Goal: Transaction & Acquisition: Purchase product/service

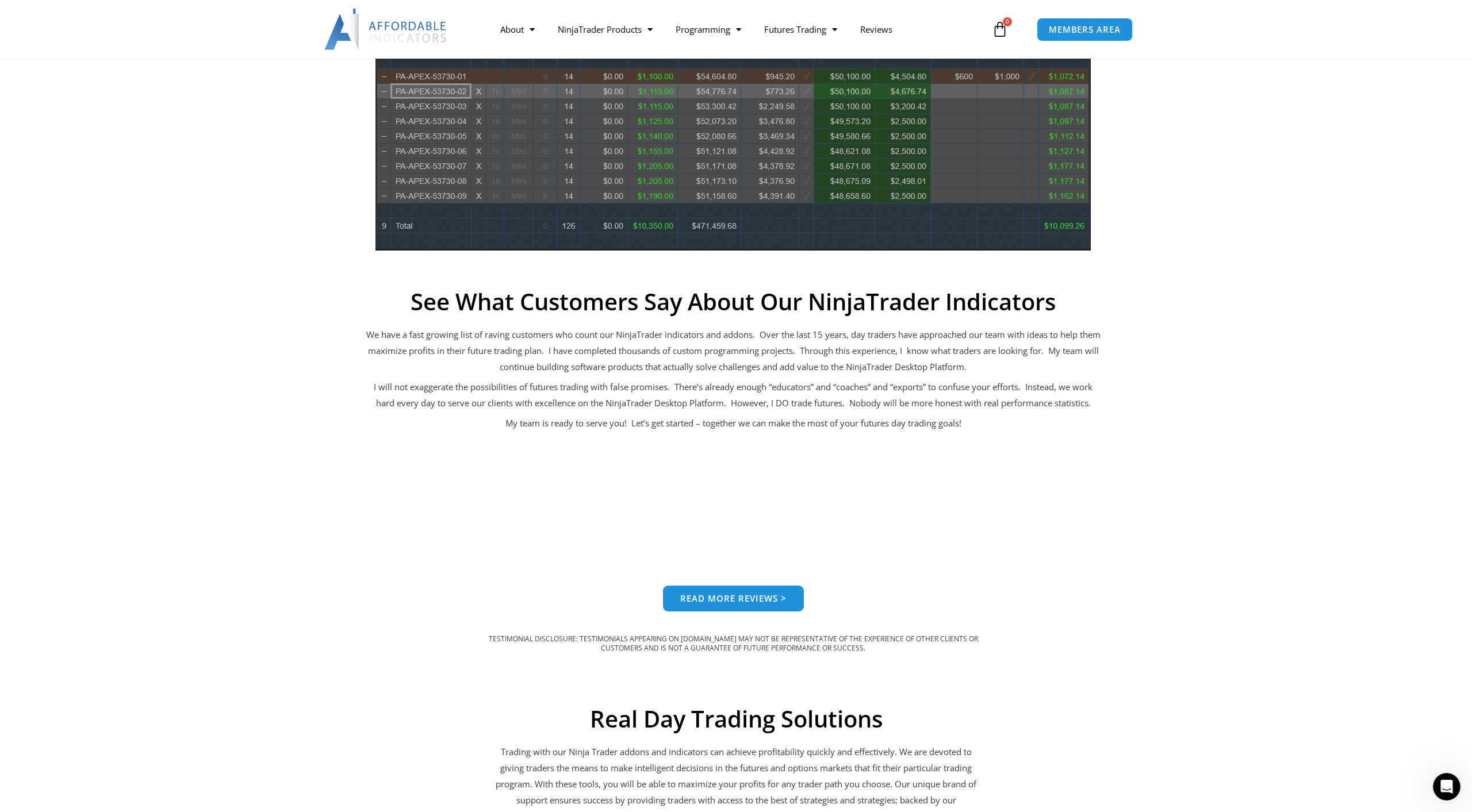
scroll to position [351, 0]
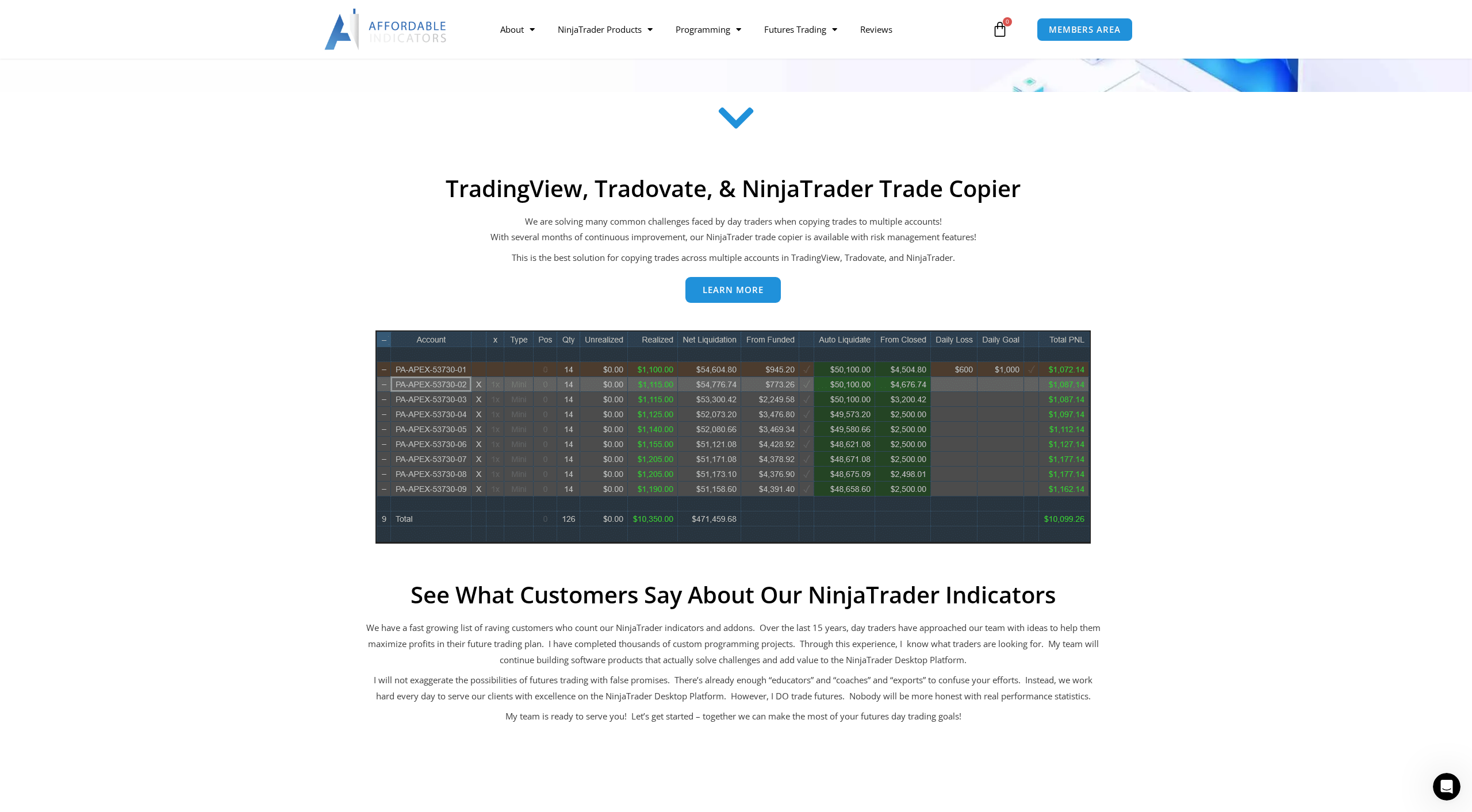
click at [753, 294] on span "Learn more" at bounding box center [733, 289] width 61 height 9
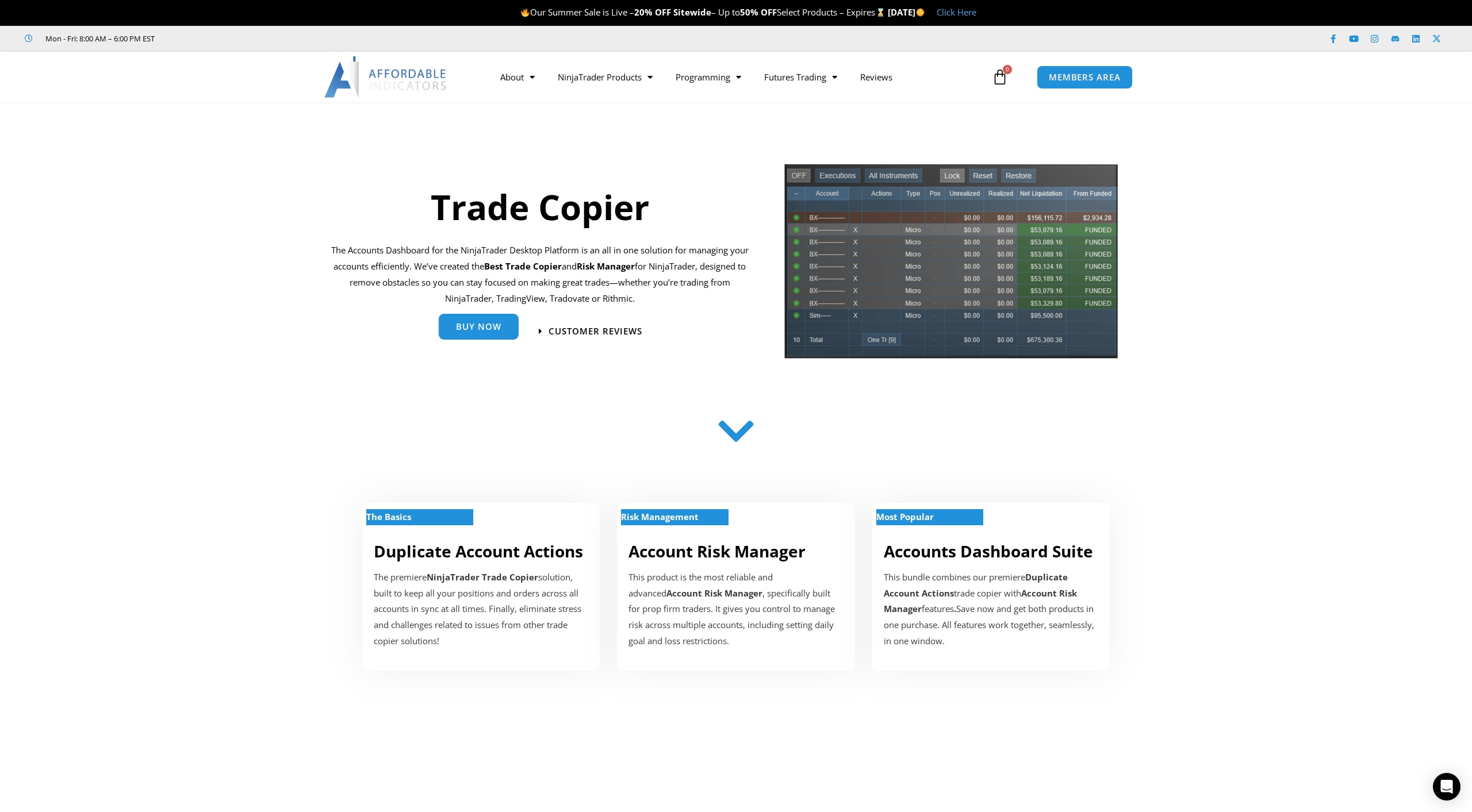
click at [459, 333] on link "Buy Now" at bounding box center [478, 327] width 80 height 26
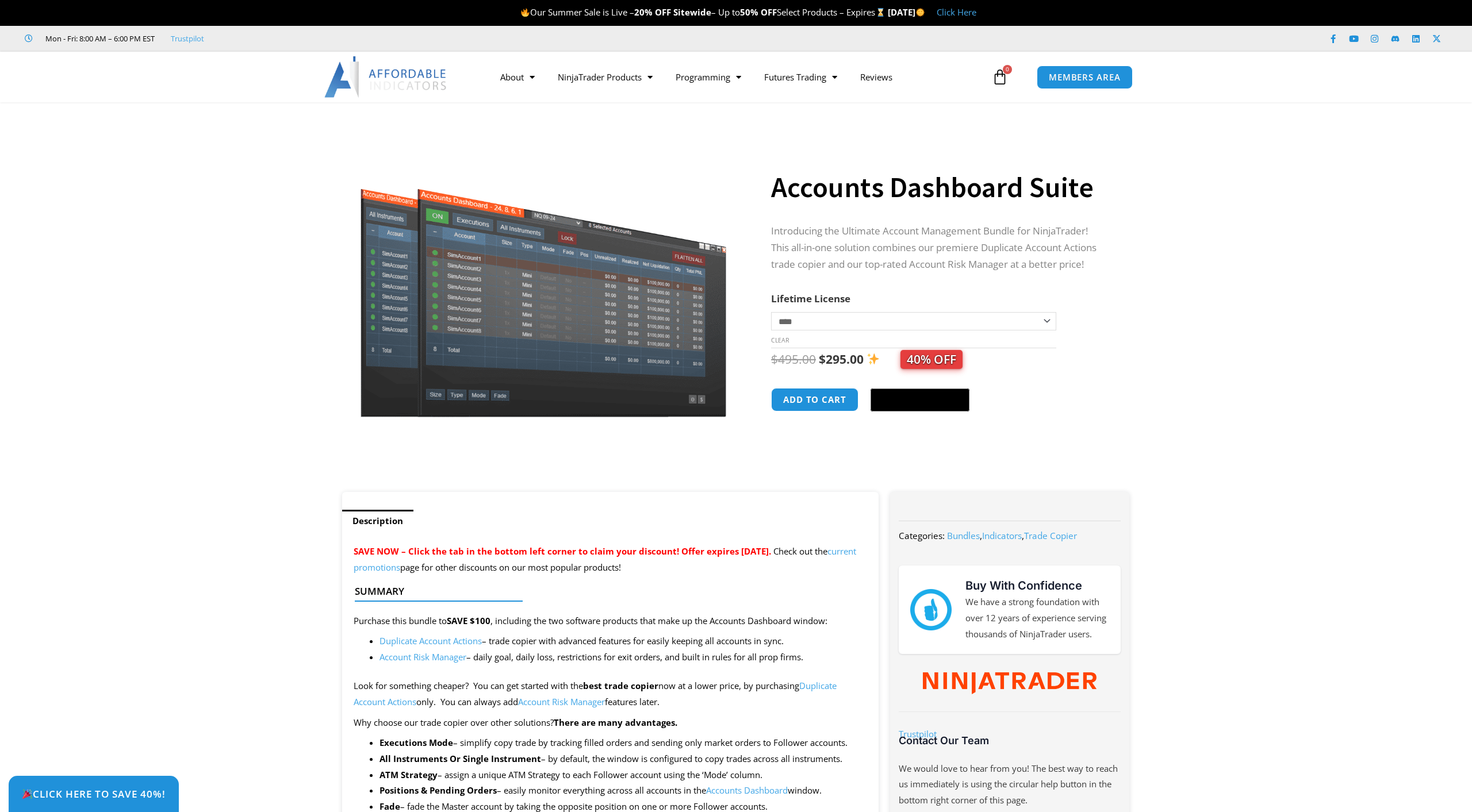
click at [771, 312] on select "**********" at bounding box center [914, 321] width 286 height 19
select select "*"
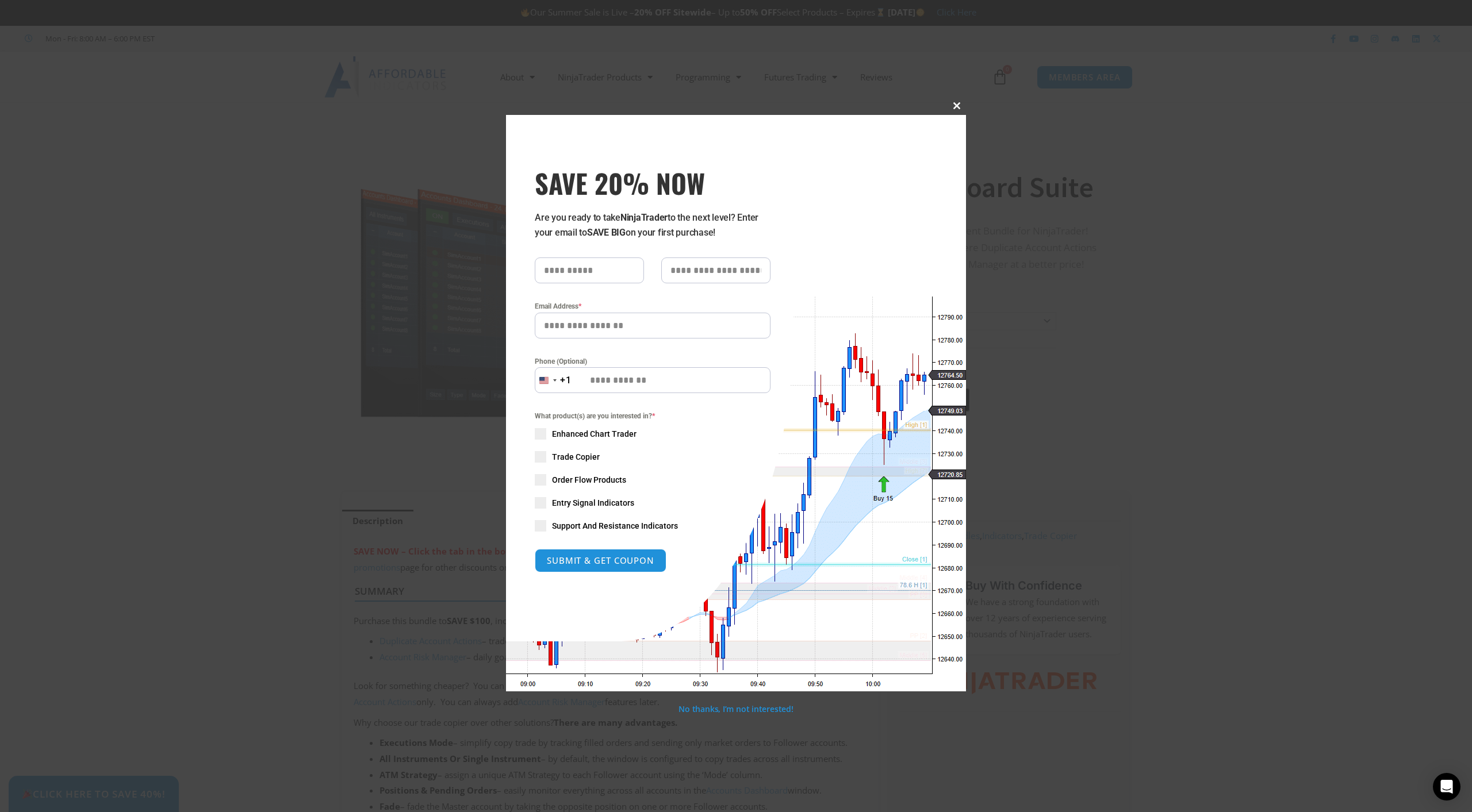
click at [956, 105] on span at bounding box center [957, 105] width 19 height 7
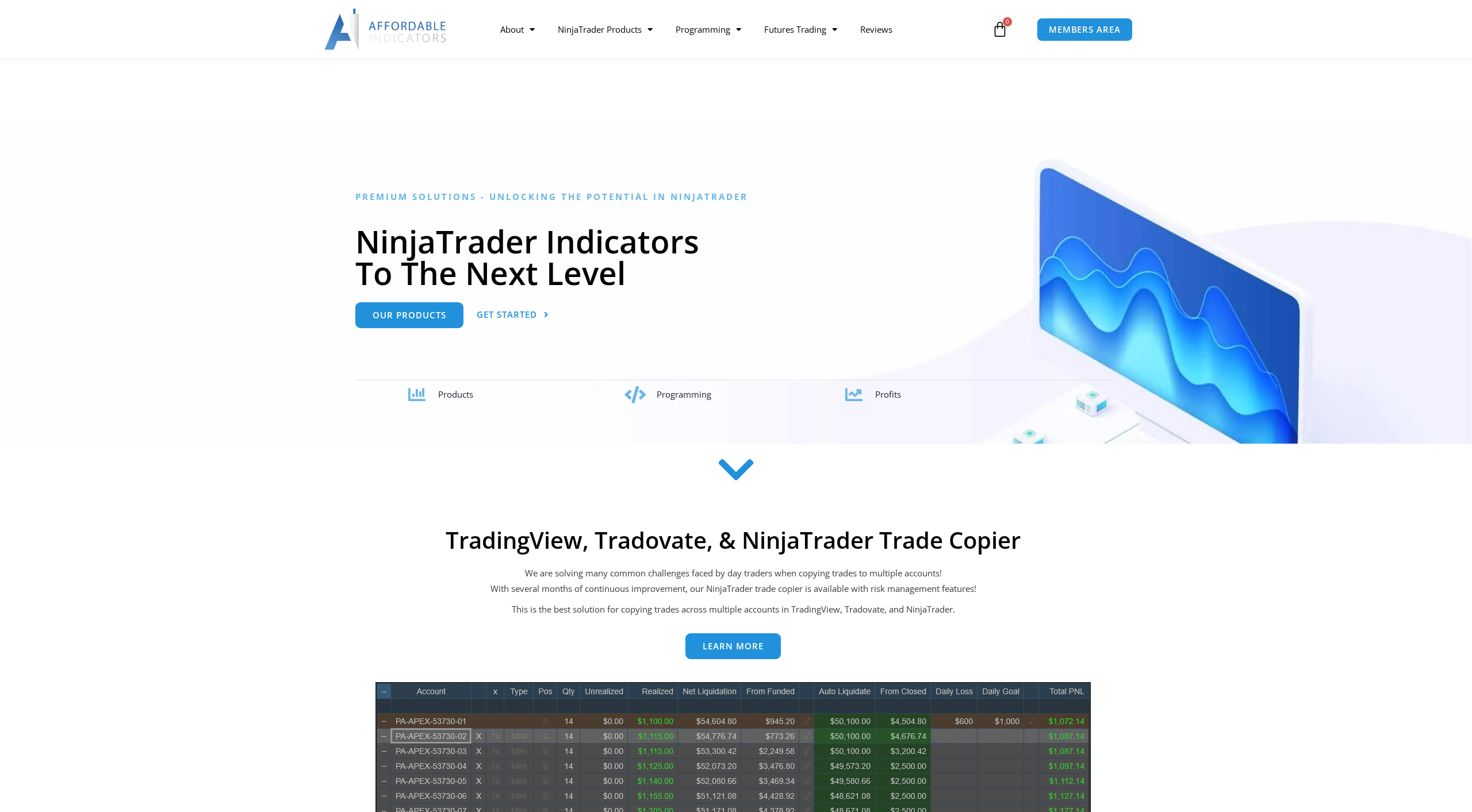
scroll to position [351, 0]
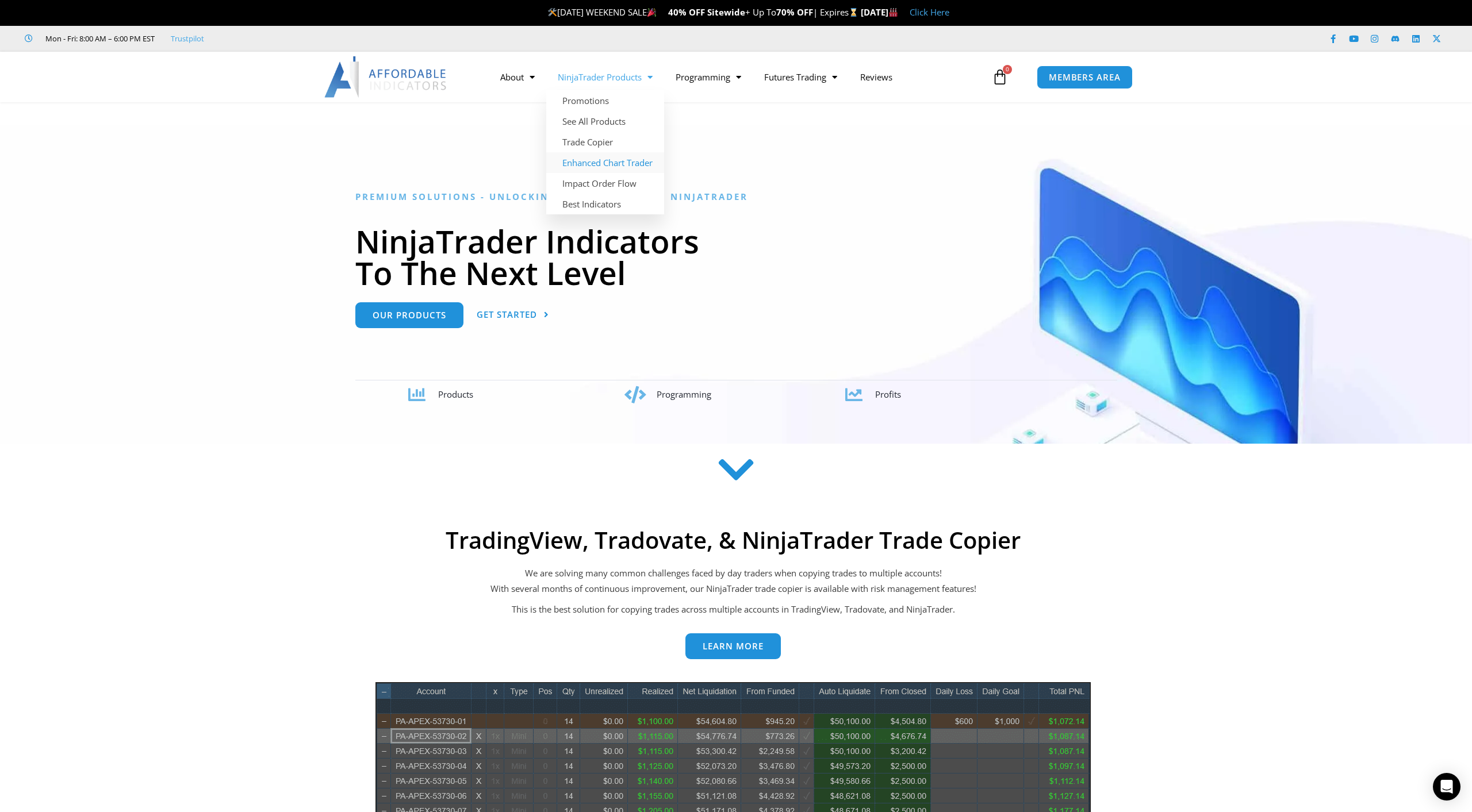
click at [598, 163] on link "Enhanced Chart Trader" at bounding box center [605, 162] width 118 height 21
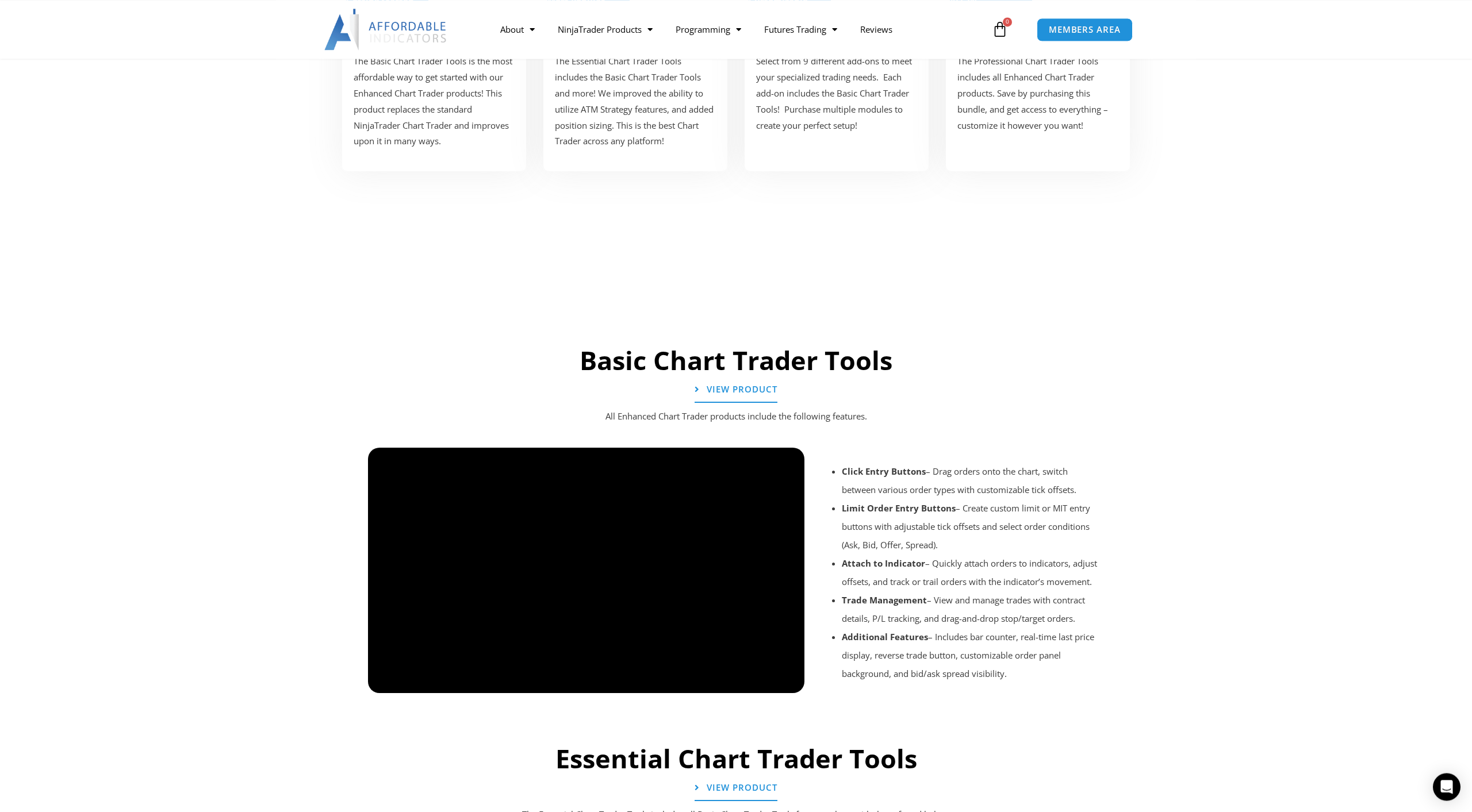
scroll to position [586, 0]
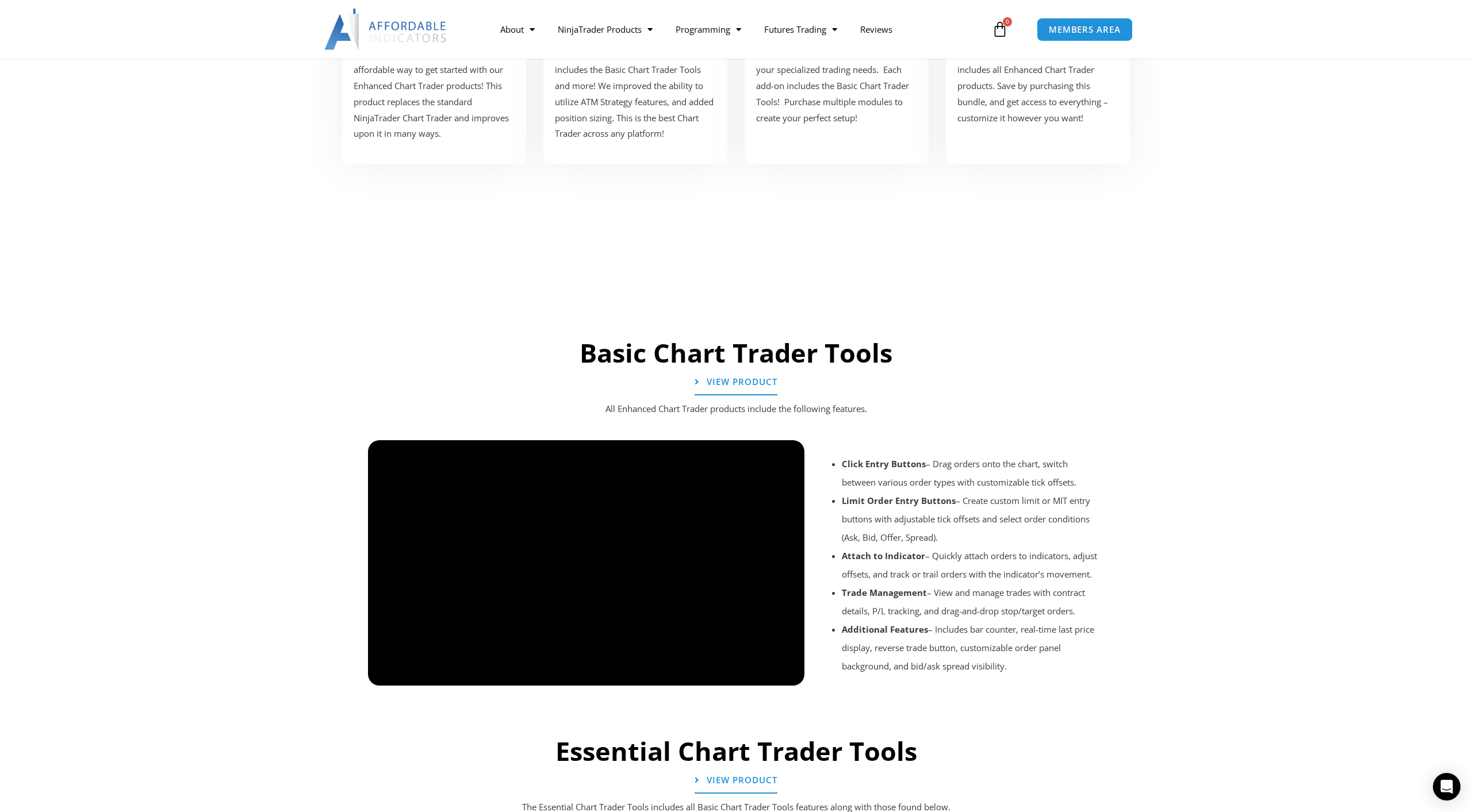
click at [784, 679] on div at bounding box center [736, 701] width 747 height 54
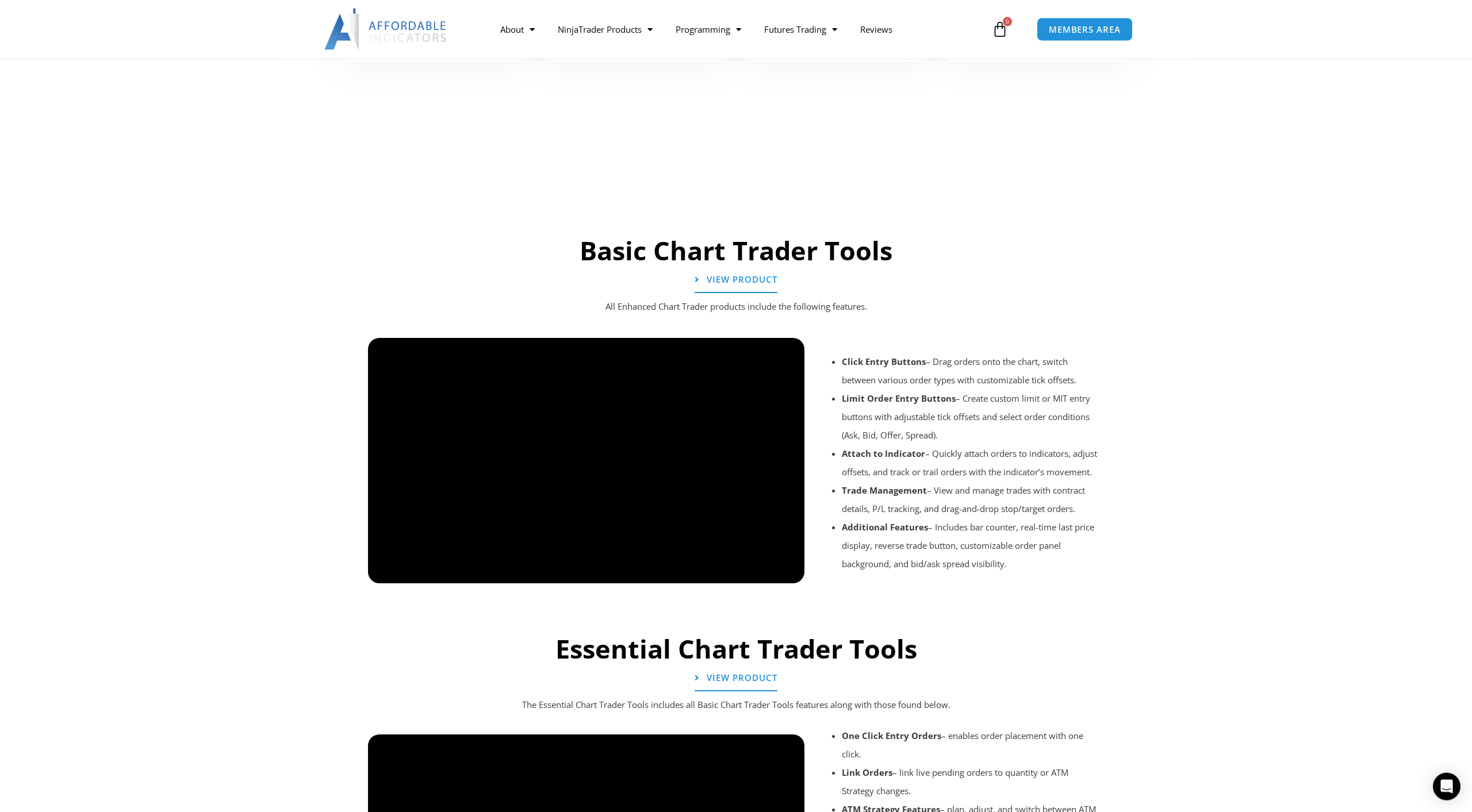
scroll to position [703, 0]
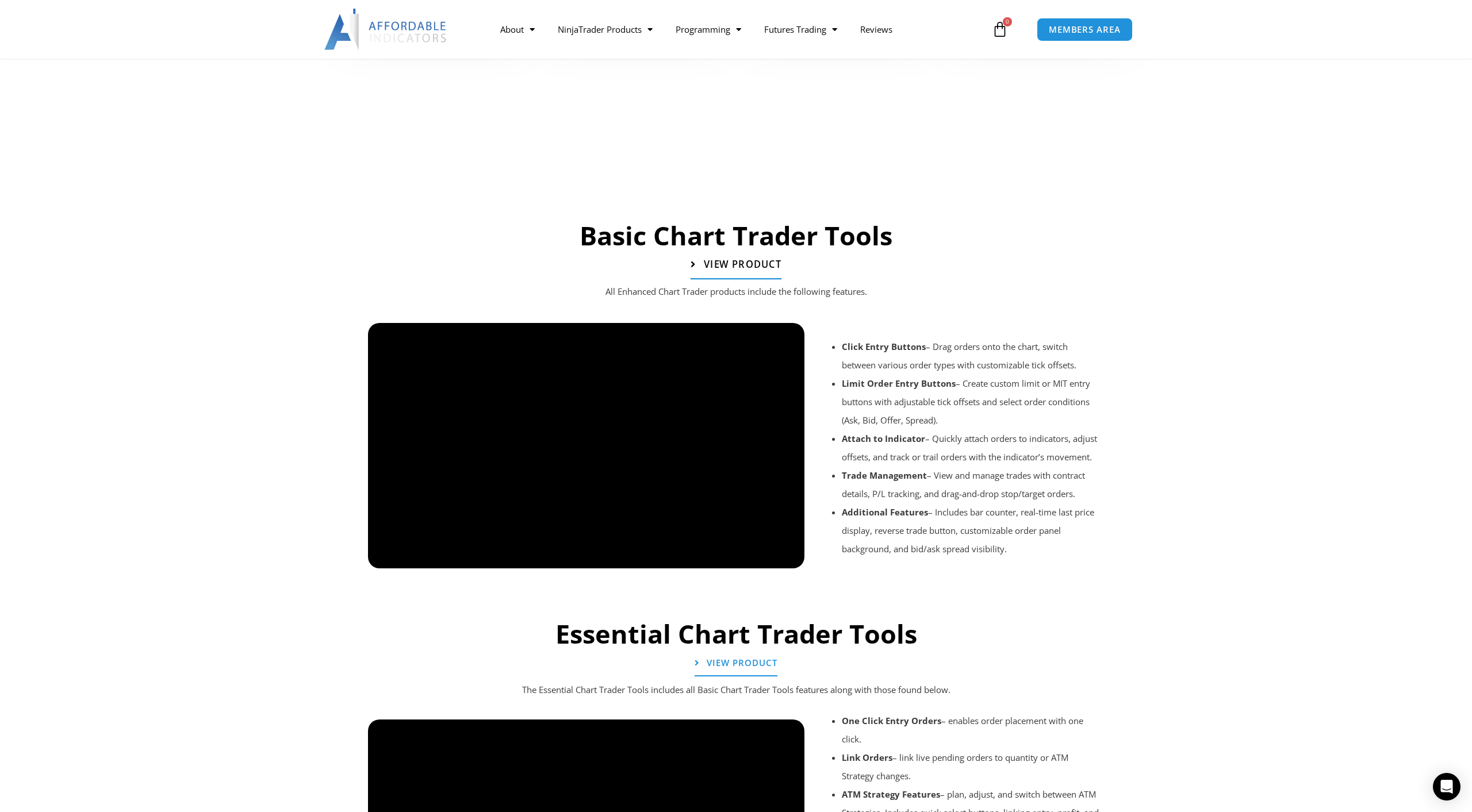
click at [733, 261] on span "View Product" at bounding box center [743, 264] width 78 height 10
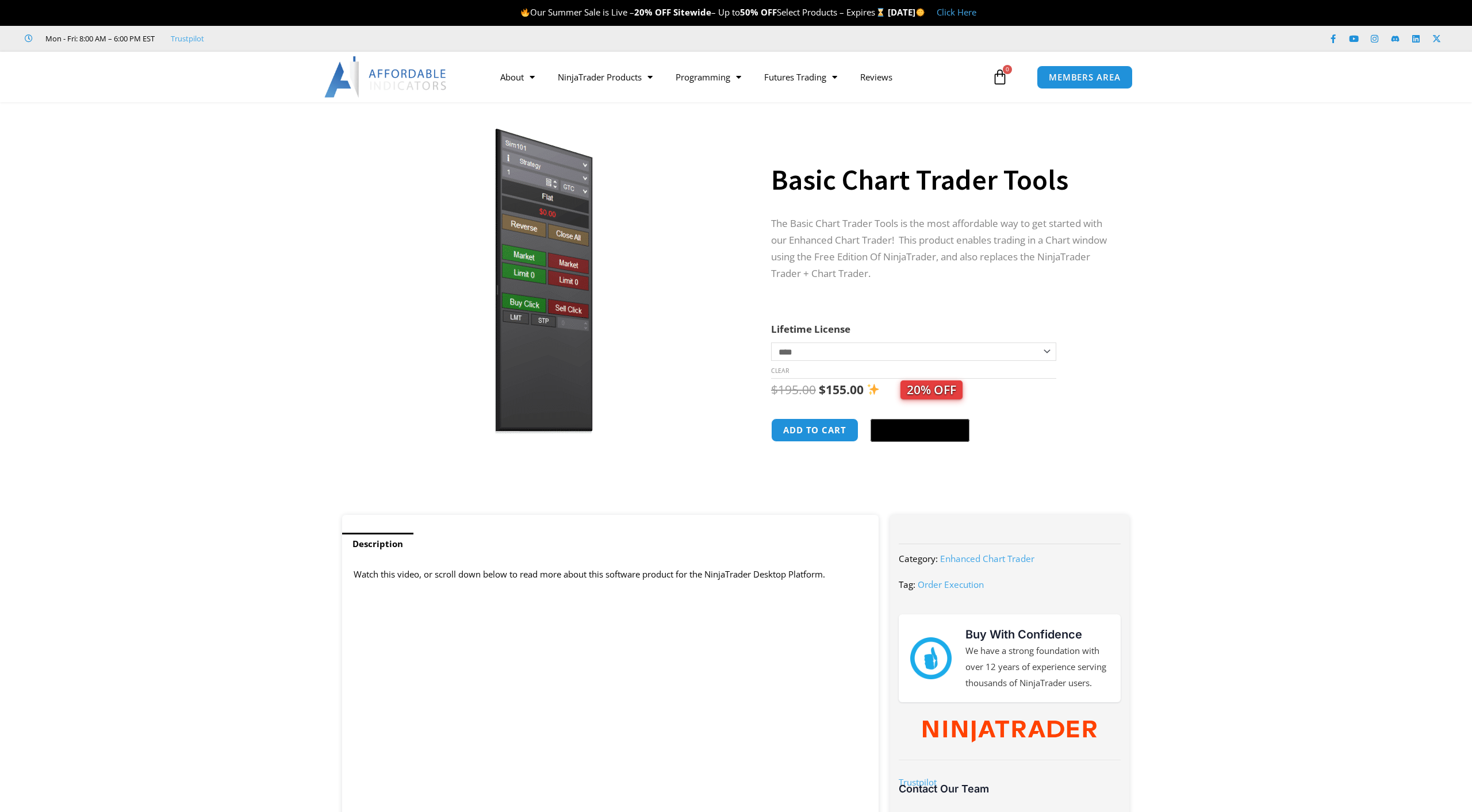
click at [771, 343] on select "**********" at bounding box center [914, 352] width 286 height 19
select select "*"
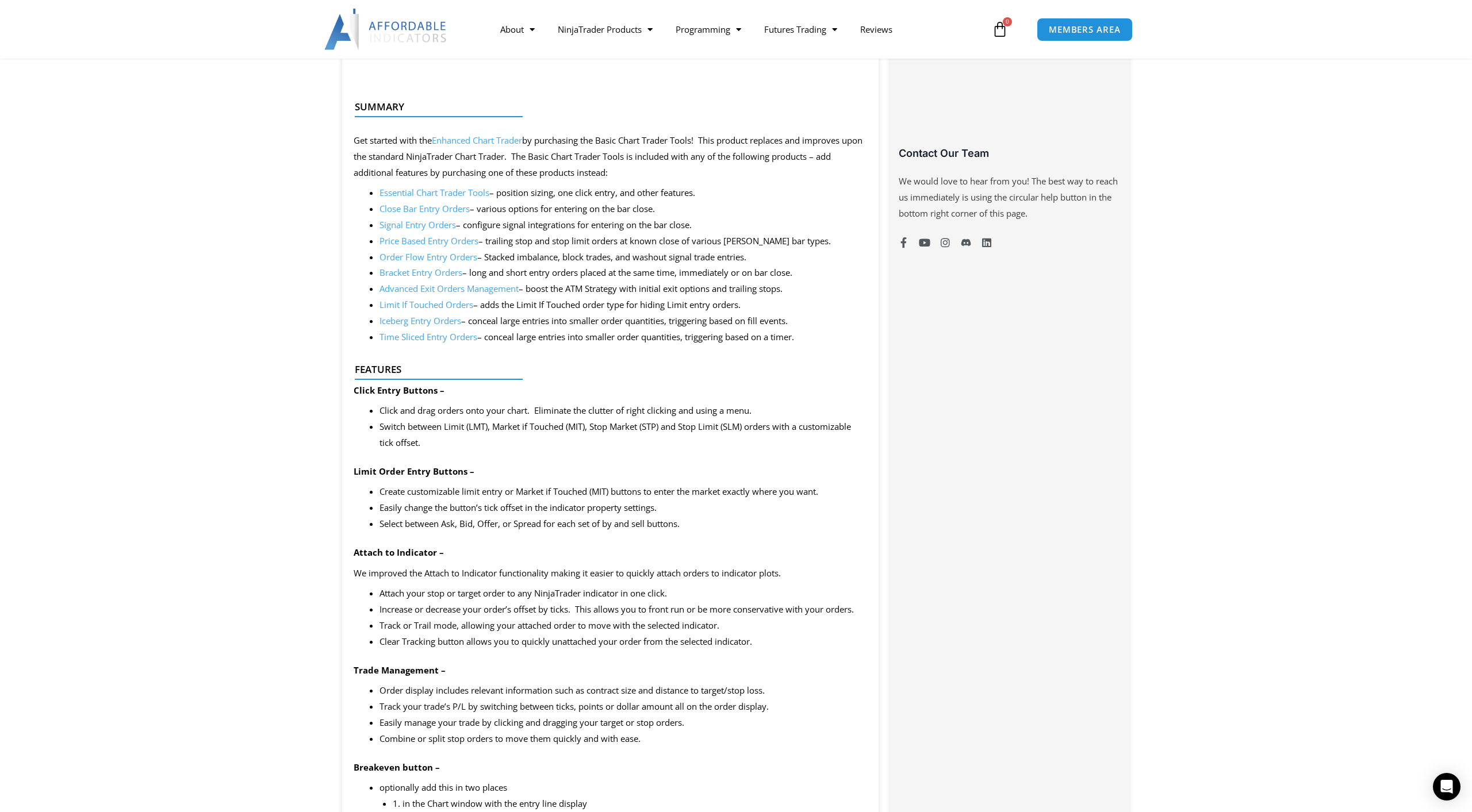
scroll to position [527, 0]
